Goal: Information Seeking & Learning: Learn about a topic

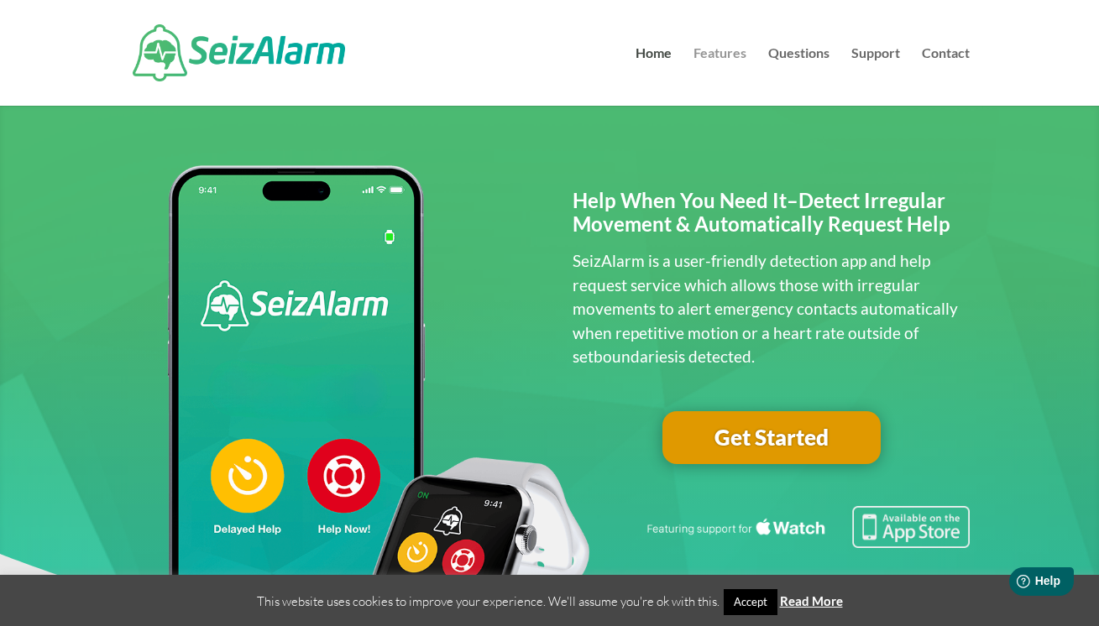
click at [724, 54] on link "Features" at bounding box center [720, 76] width 53 height 59
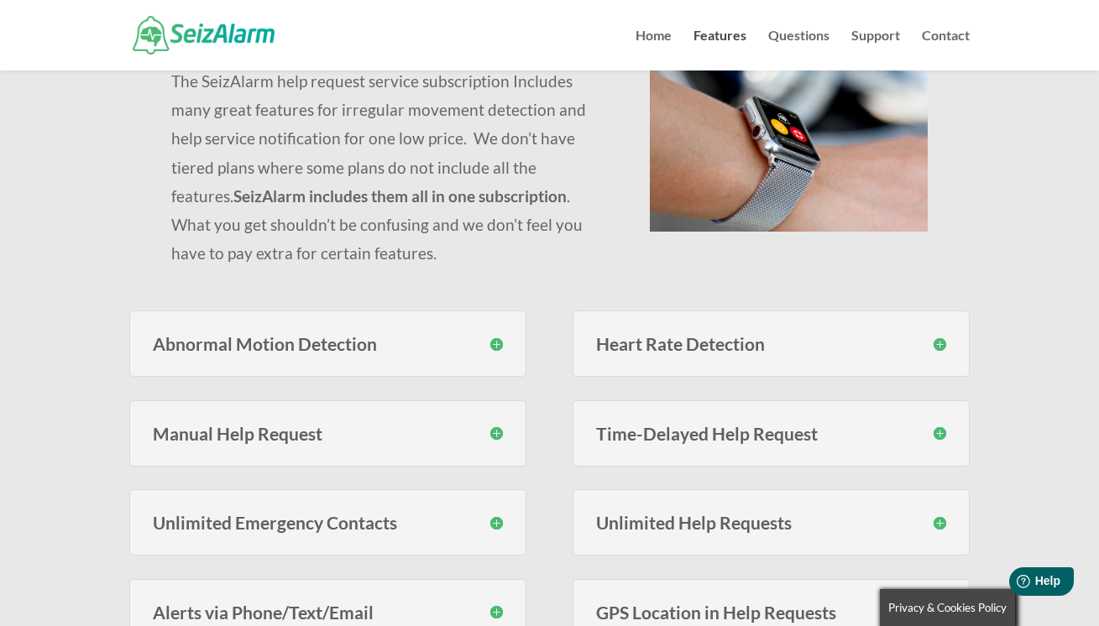
scroll to position [198, 0]
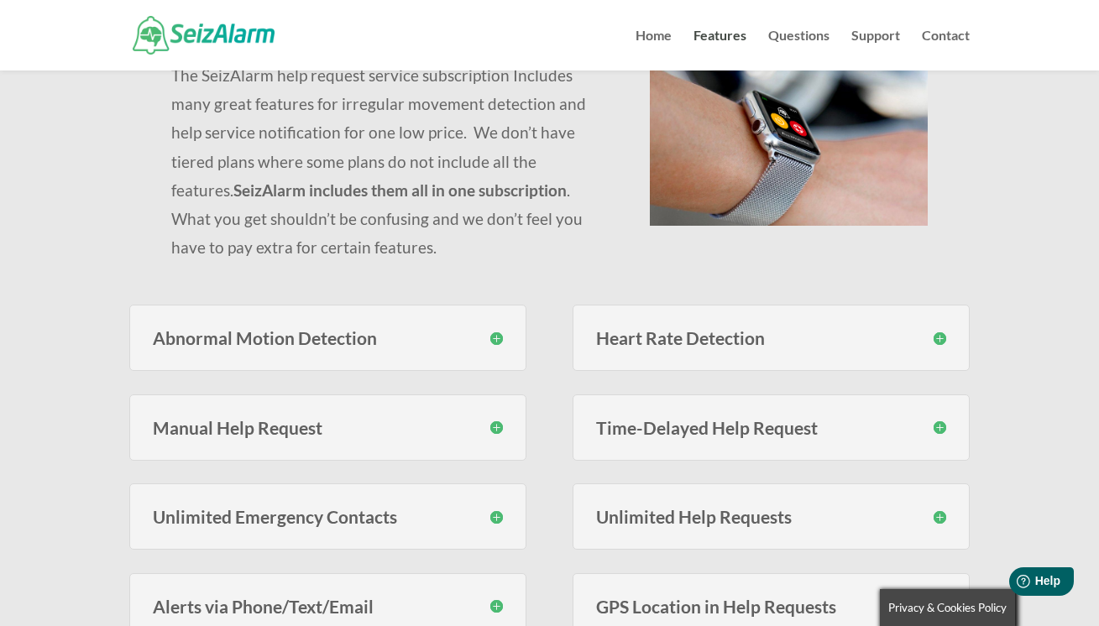
click at [493, 342] on h3 "Abnormal Motion Detection" at bounding box center [328, 338] width 350 height 18
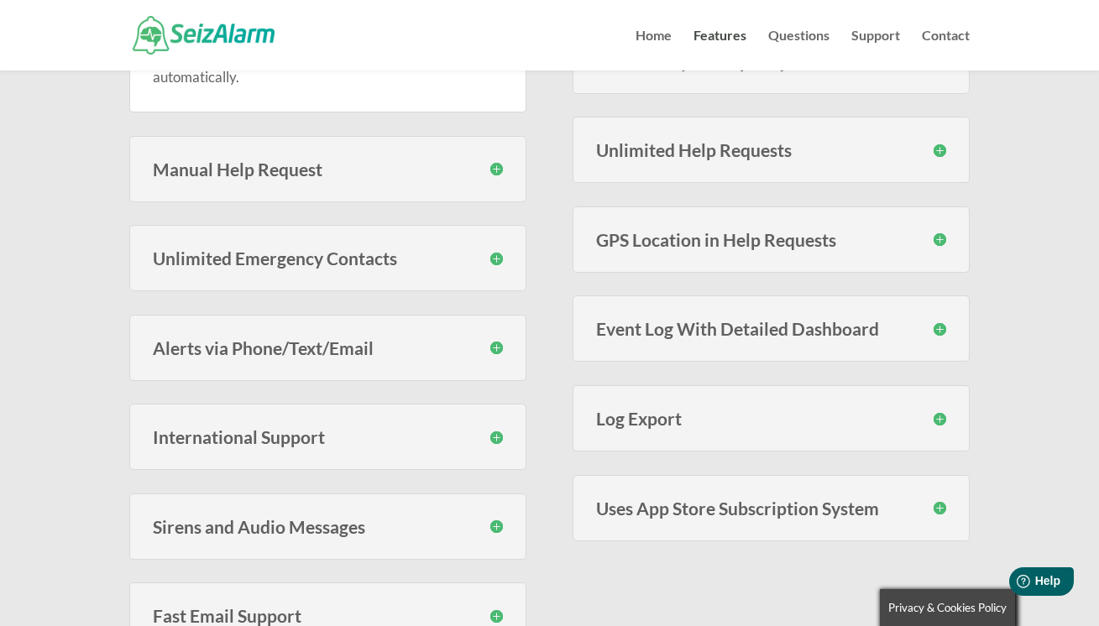
scroll to position [585, 0]
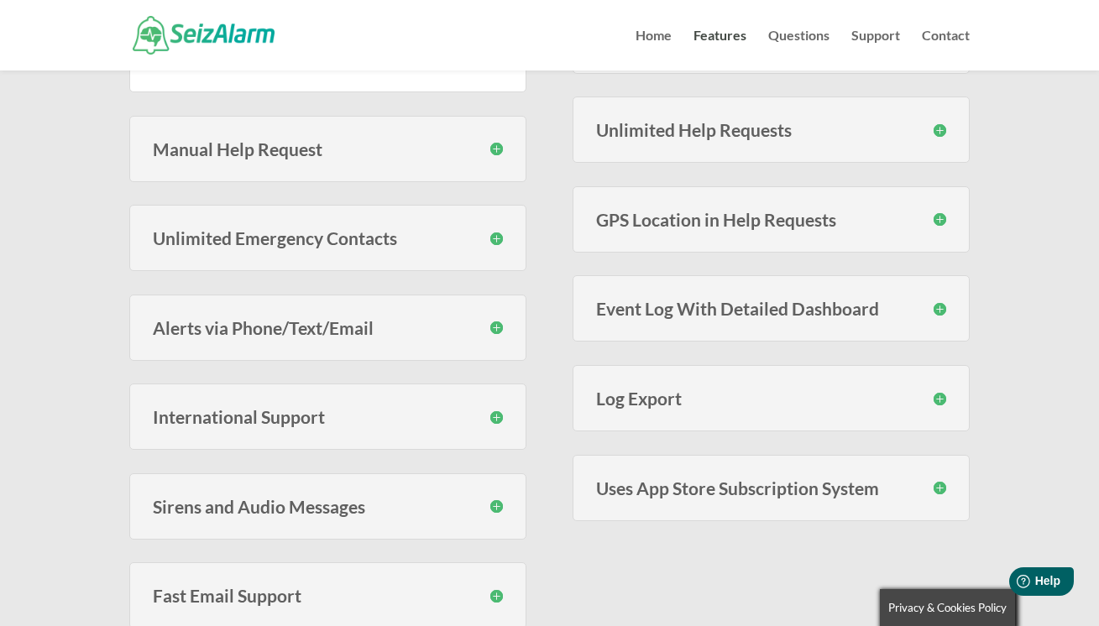
click at [940, 220] on h3 "GPS Location in Help Requests" at bounding box center [771, 220] width 350 height 18
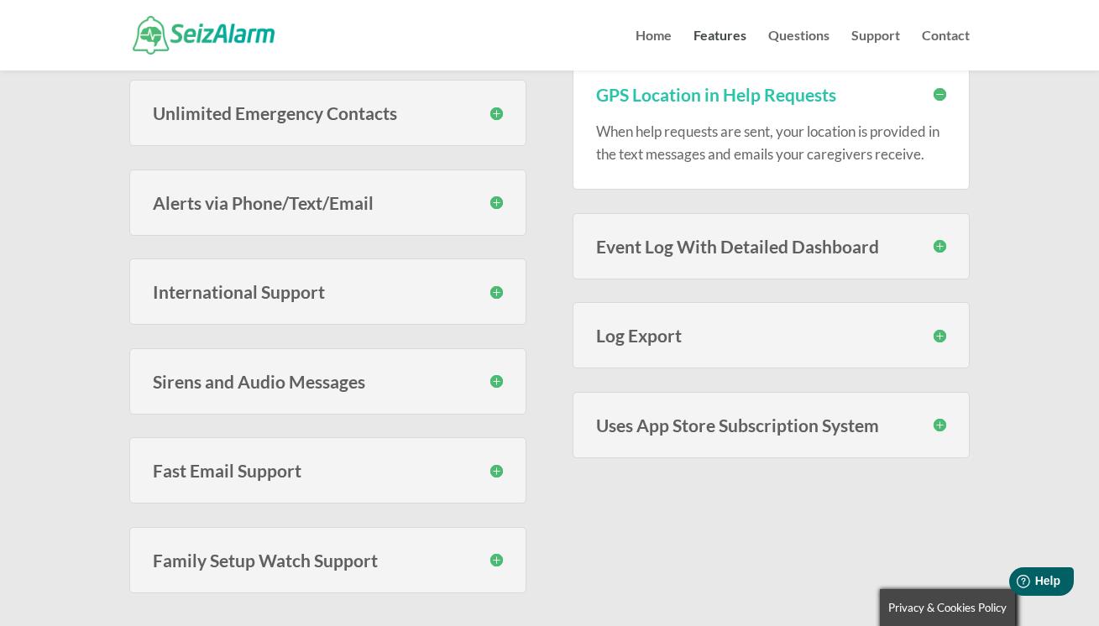
scroll to position [708, 0]
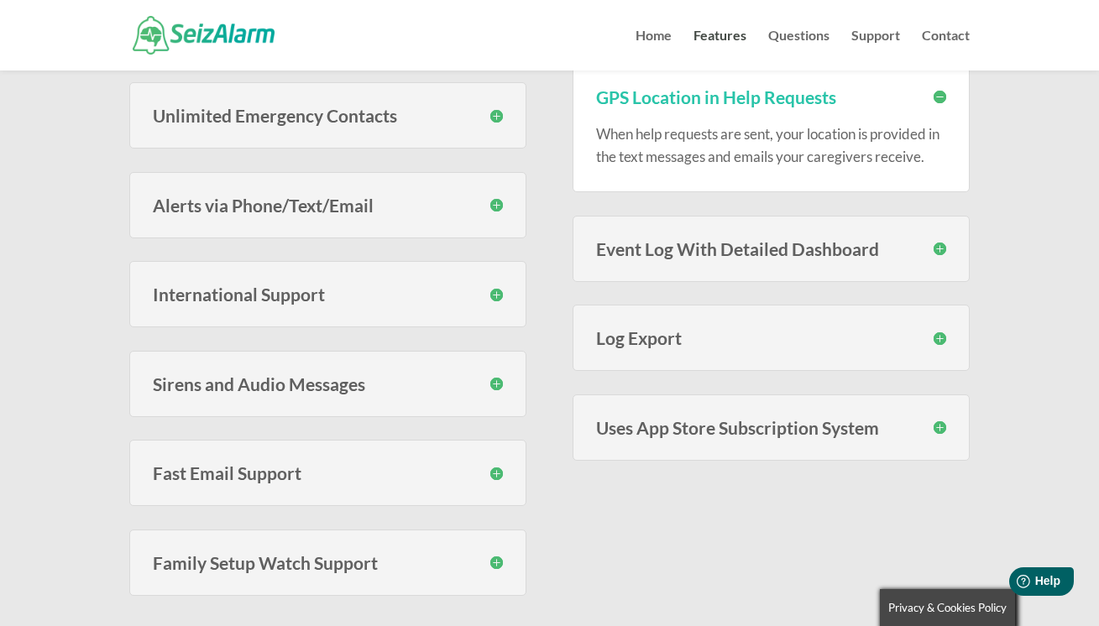
click at [491, 292] on h3 "International Support" at bounding box center [328, 295] width 350 height 18
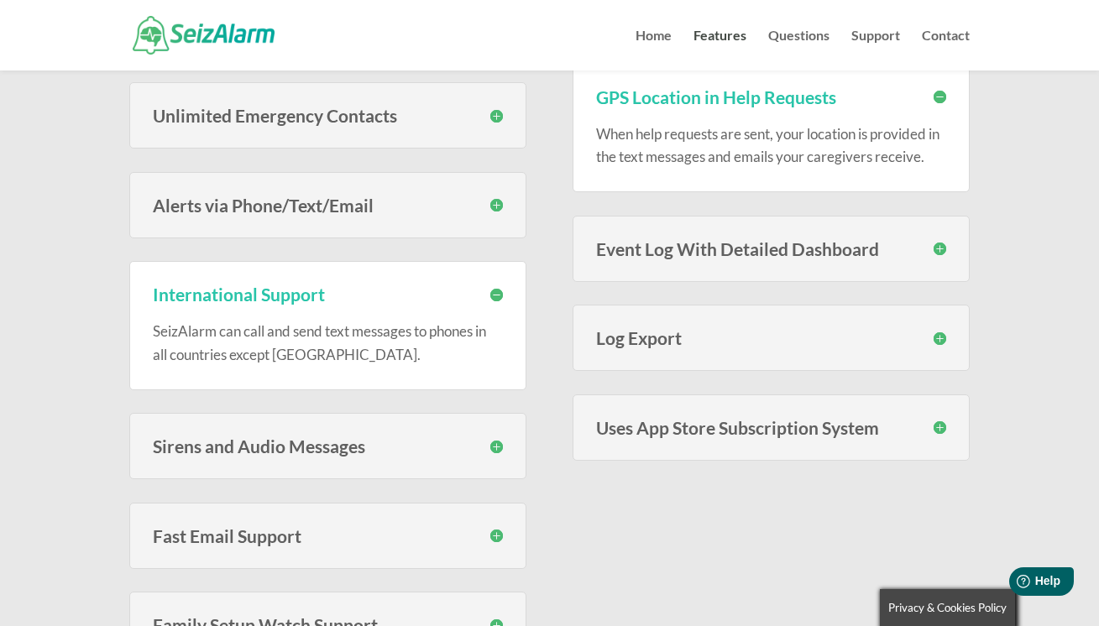
click at [495, 207] on h3 "Alerts via Phone/Text/Email" at bounding box center [328, 205] width 350 height 18
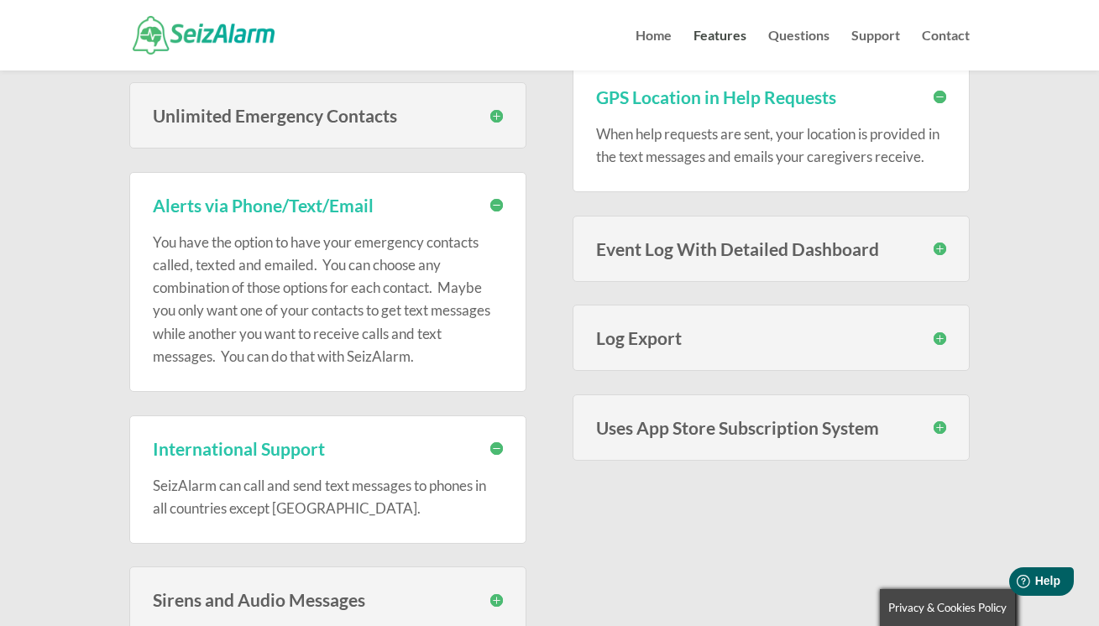
click at [495, 118] on h3 "Unlimited Emergency Contacts" at bounding box center [328, 116] width 350 height 18
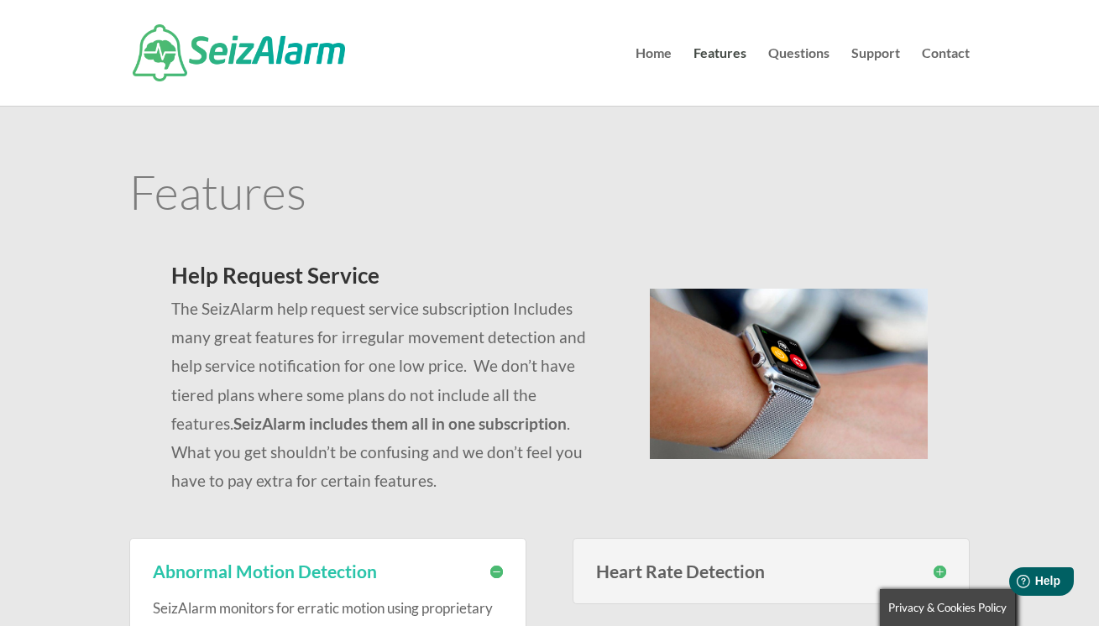
scroll to position [0, 0]
